Goal: Transaction & Acquisition: Purchase product/service

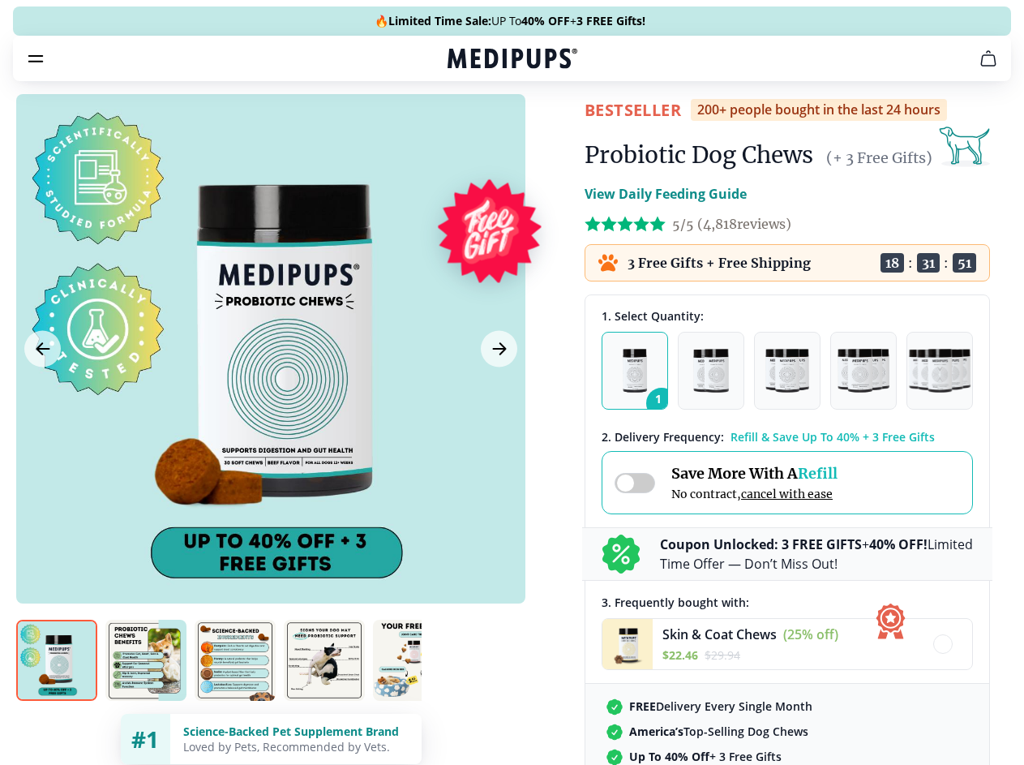
click at [466, 130] on span "Supplements" at bounding box center [506, 138] width 81 height 16
click at [549, 128] on icon "button" at bounding box center [558, 137] width 19 height 19
click at [979, 68] on icon "cart" at bounding box center [988, 58] width 19 height 19
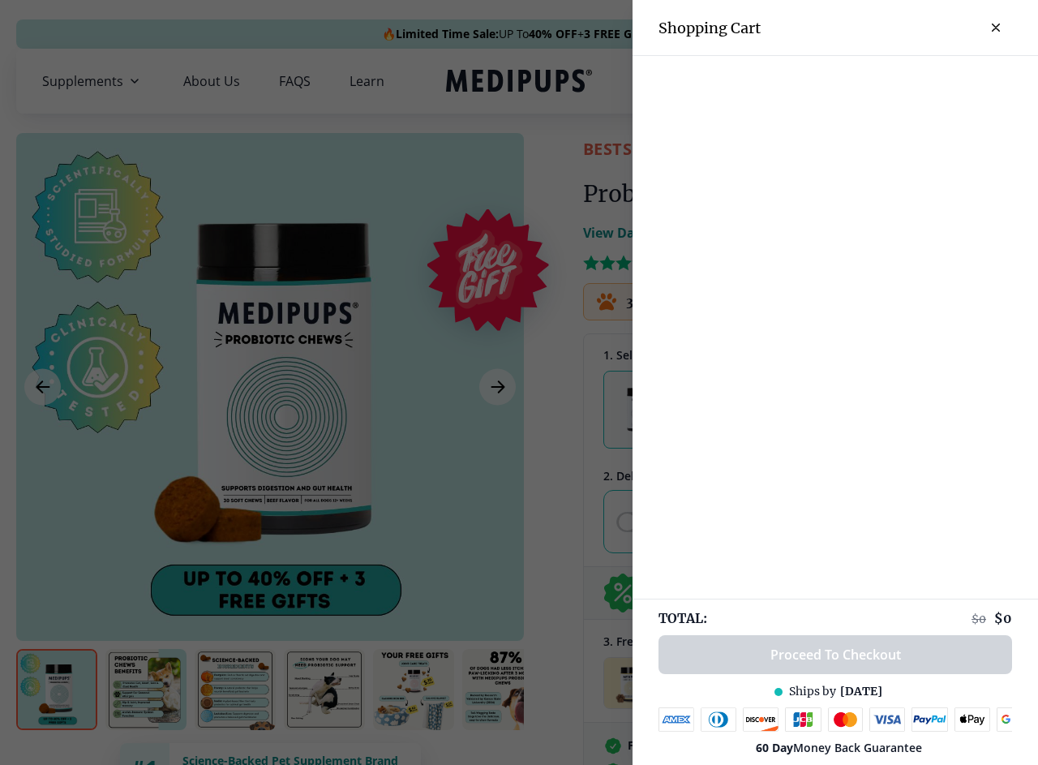
click at [788, 81] on div at bounding box center [834, 69] width 405 height 27
click at [915, 81] on div at bounding box center [834, 69] width 405 height 27
click at [969, 81] on div at bounding box center [834, 69] width 405 height 27
click at [270, 387] on div at bounding box center [519, 382] width 1038 height 765
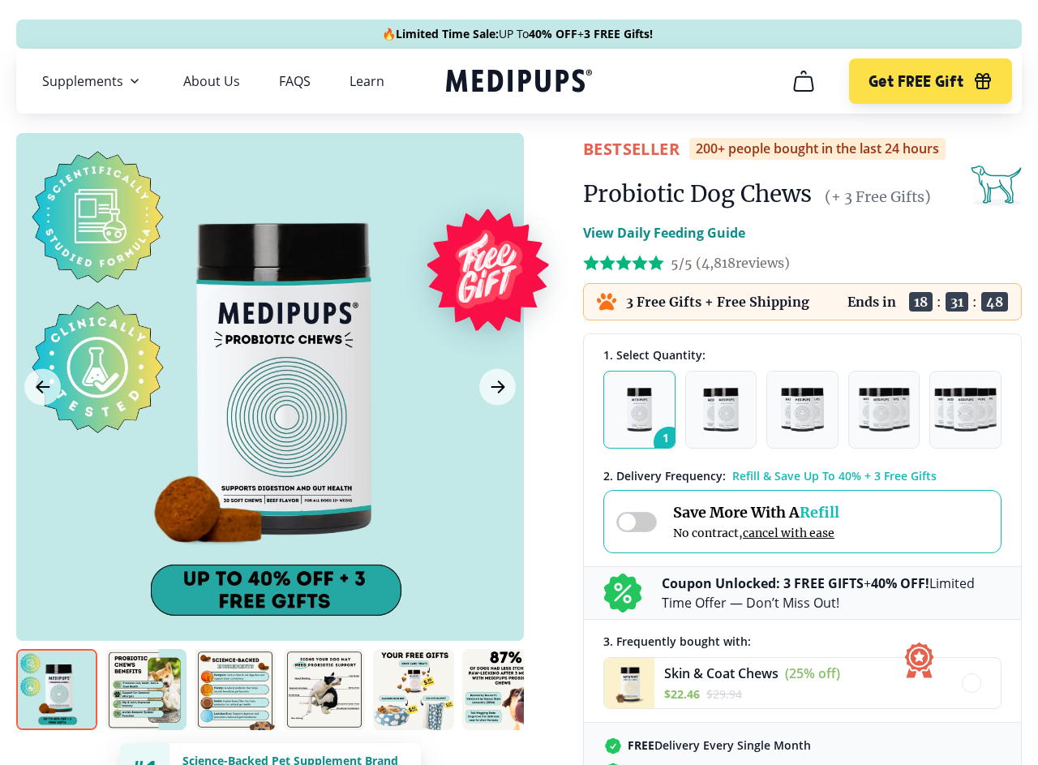
click at [42, 387] on icon "Previous Image" at bounding box center [42, 386] width 12 height 11
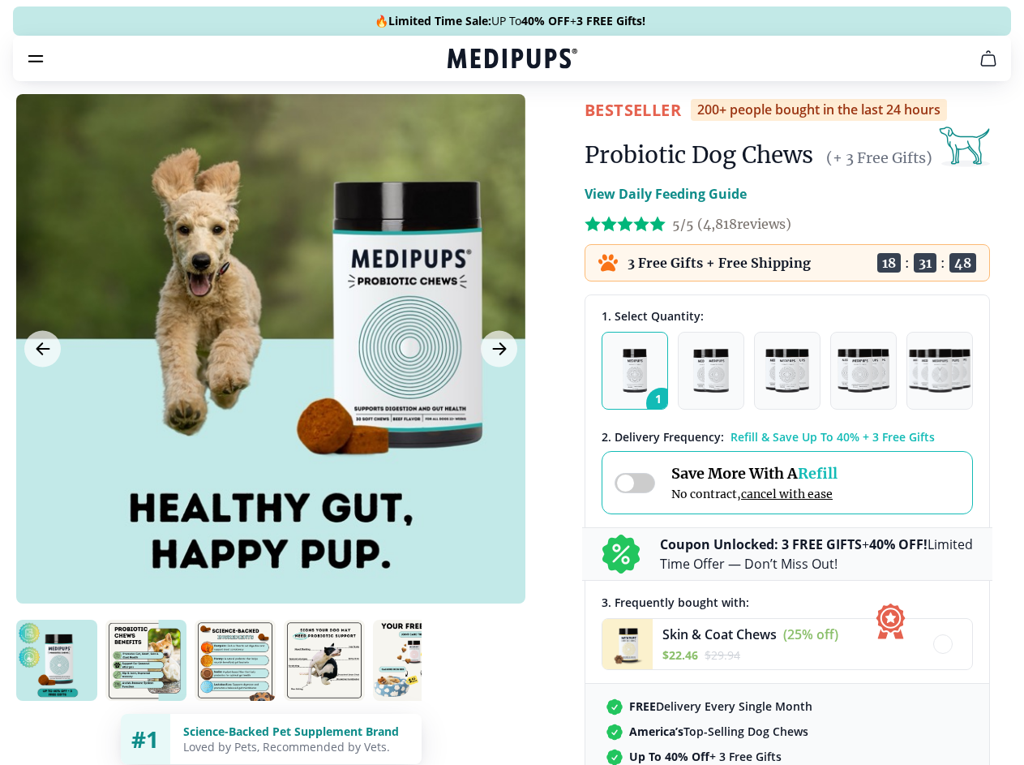
click at [497, 354] on icon "Next Image" at bounding box center [499, 348] width 12 height 11
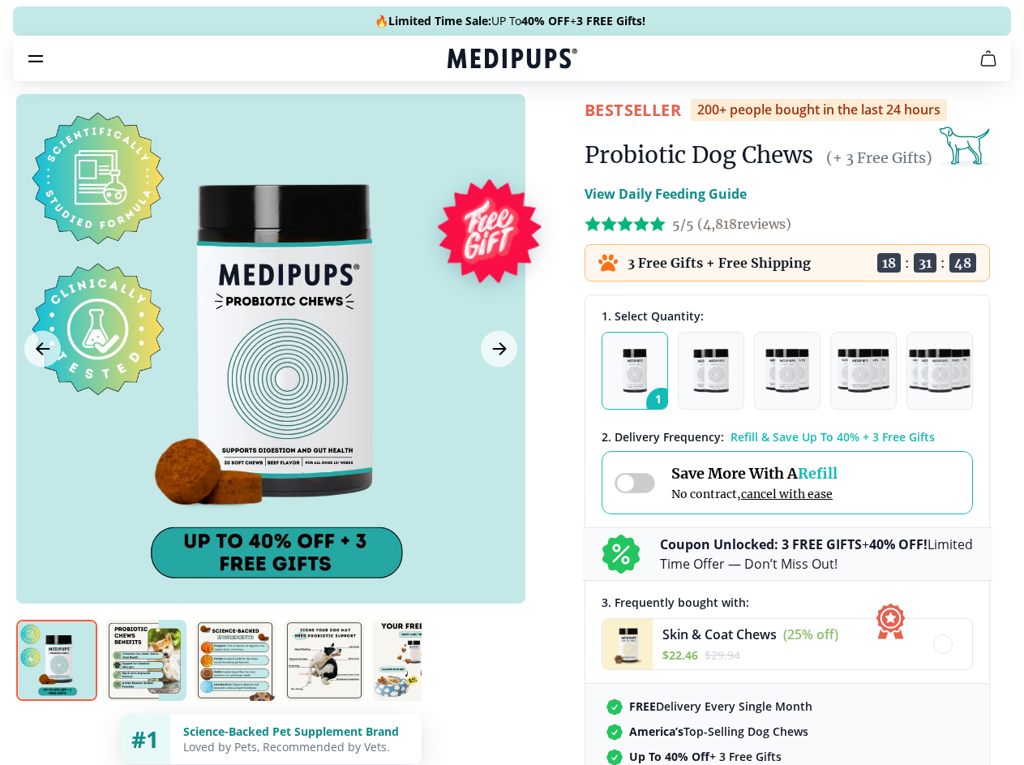
click at [57, 689] on img at bounding box center [56, 659] width 81 height 81
